Goal: Transaction & Acquisition: Purchase product/service

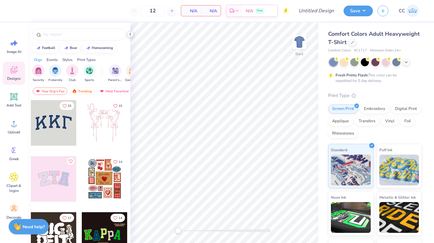
click at [128, 35] on icon at bounding box center [130, 34] width 5 height 5
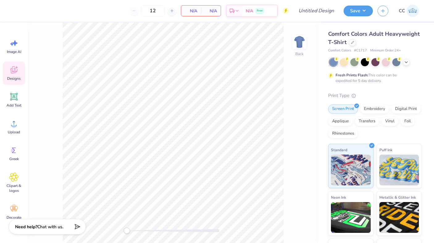
click at [356, 43] on div "Comfort Colors Adult Heavyweight T-Shirt" at bounding box center [375, 38] width 94 height 17
click at [353, 43] on icon at bounding box center [352, 41] width 3 height 3
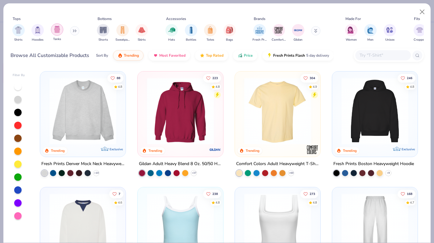
click at [59, 31] on img "filter for Tanks" at bounding box center [57, 29] width 7 height 7
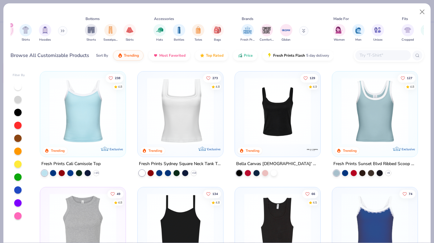
scroll to position [0, 6]
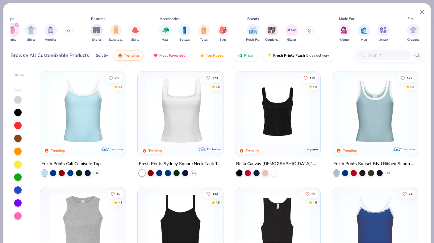
click at [17, 27] on icon "filter for Tanks" at bounding box center [16, 25] width 2 height 2
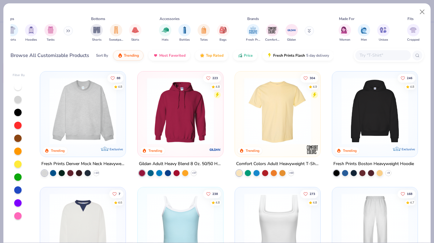
click at [69, 29] on button at bounding box center [68, 30] width 9 height 9
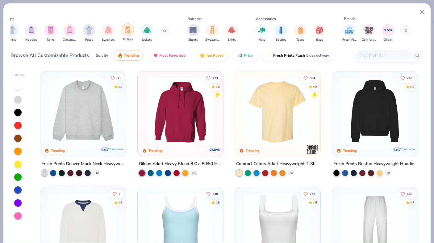
click at [128, 29] on img "filter for Jerseys" at bounding box center [127, 29] width 7 height 7
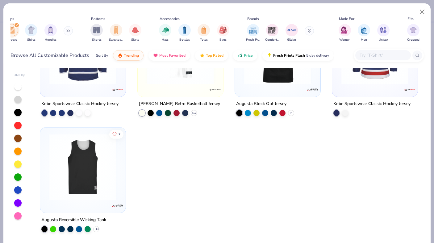
scroll to position [176, 0]
click at [87, 188] on img at bounding box center [82, 167] width 73 height 67
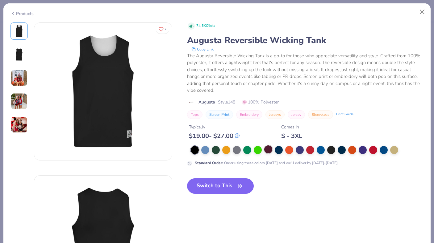
click at [266, 150] on div at bounding box center [268, 150] width 8 height 8
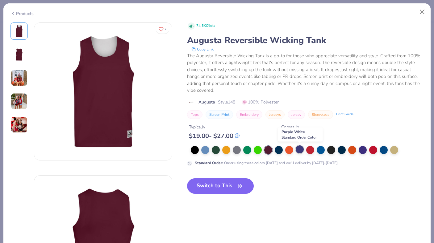
click at [299, 151] on div at bounding box center [300, 150] width 8 height 8
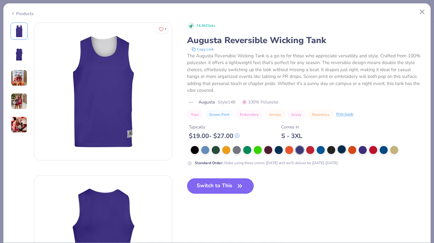
click at [341, 150] on div at bounding box center [342, 150] width 8 height 8
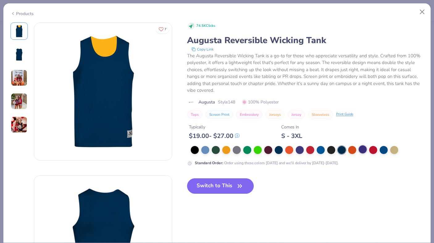
click at [361, 151] on div at bounding box center [363, 150] width 8 height 8
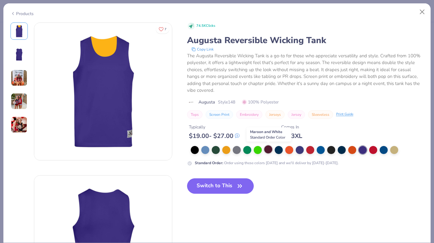
click at [266, 148] on div at bounding box center [268, 150] width 8 height 8
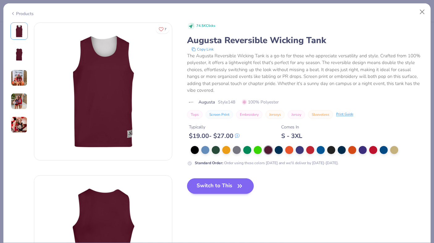
click at [217, 186] on button "Switch to This" at bounding box center [220, 186] width 67 height 15
